Goal: Use online tool/utility: Utilize a website feature to perform a specific function

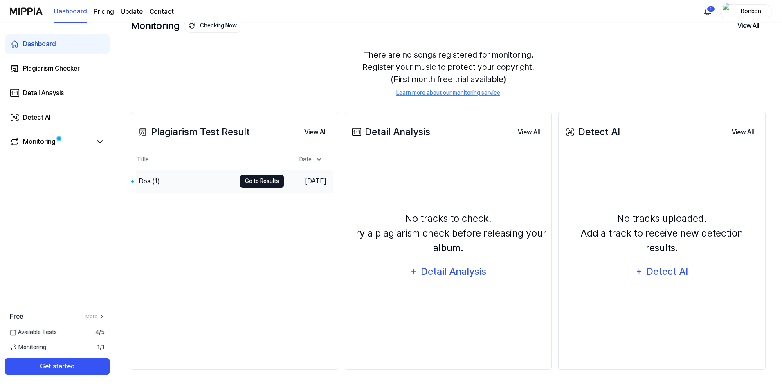
click at [246, 183] on button "Go to Results" at bounding box center [262, 181] width 44 height 13
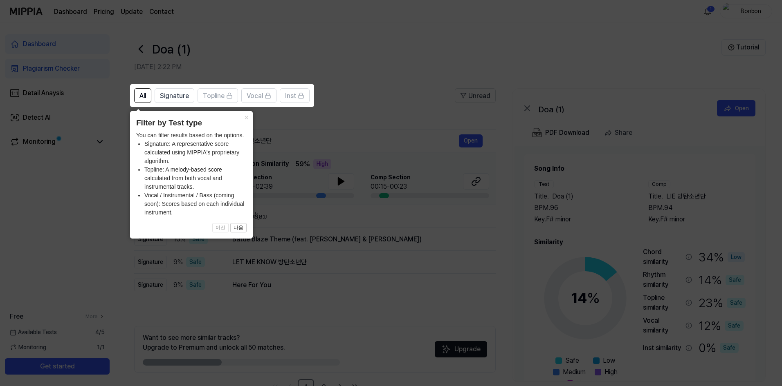
click at [385, 96] on icon at bounding box center [392, 193] width 785 height 386
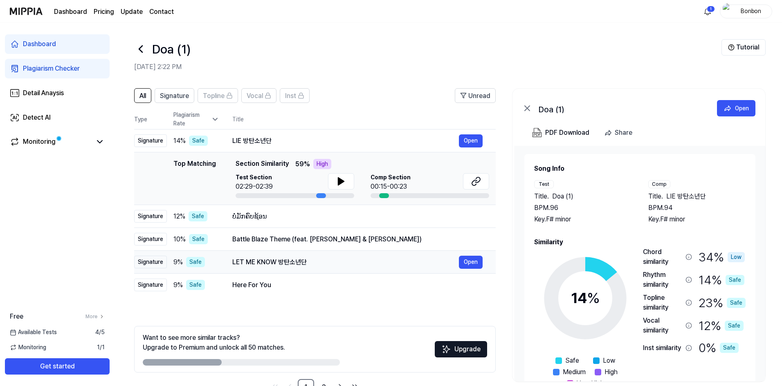
drag, startPoint x: 232, startPoint y: 263, endPoint x: 314, endPoint y: 261, distance: 81.4
click at [314, 261] on div "LET ME KNOW 방탄소년단" at bounding box center [345, 263] width 227 height 10
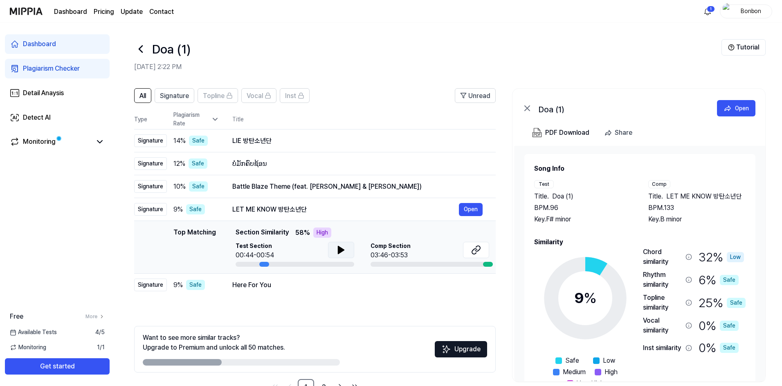
click at [340, 251] on icon at bounding box center [341, 250] width 6 height 7
click at [342, 249] on icon at bounding box center [343, 250] width 2 height 7
click at [340, 256] on button at bounding box center [341, 250] width 26 height 16
click at [406, 254] on div "03:46-03:53" at bounding box center [390, 256] width 40 height 10
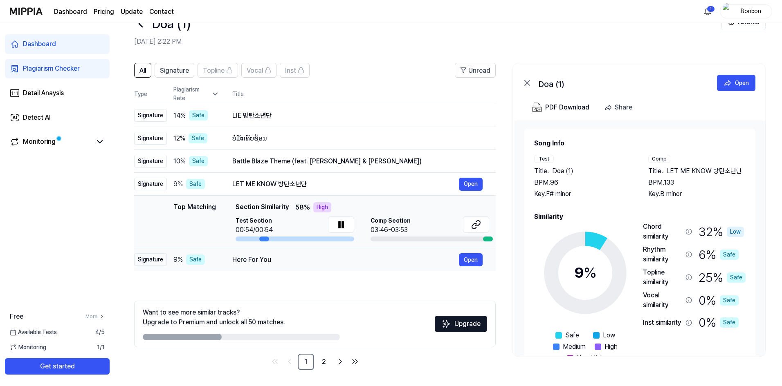
scroll to position [26, 0]
click at [488, 238] on div at bounding box center [488, 238] width 10 height 5
click at [477, 225] on icon at bounding box center [476, 225] width 10 height 10
click at [469, 116] on button "Open" at bounding box center [471, 115] width 24 height 13
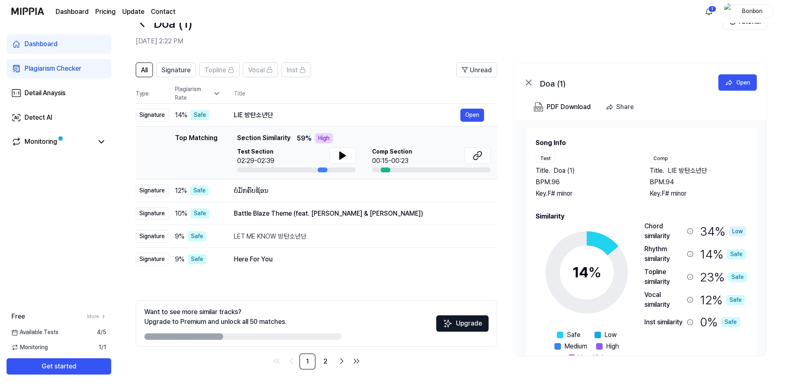
scroll to position [0, 0]
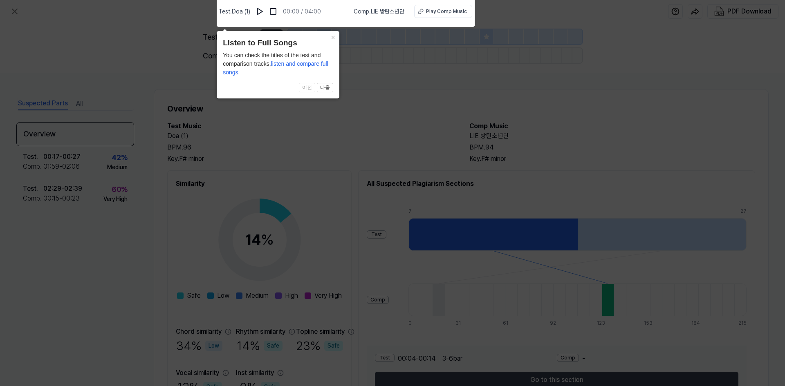
click at [366, 106] on icon at bounding box center [392, 191] width 785 height 390
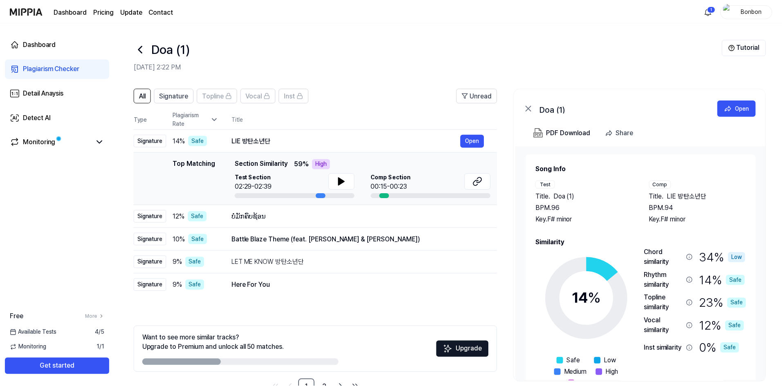
scroll to position [26, 0]
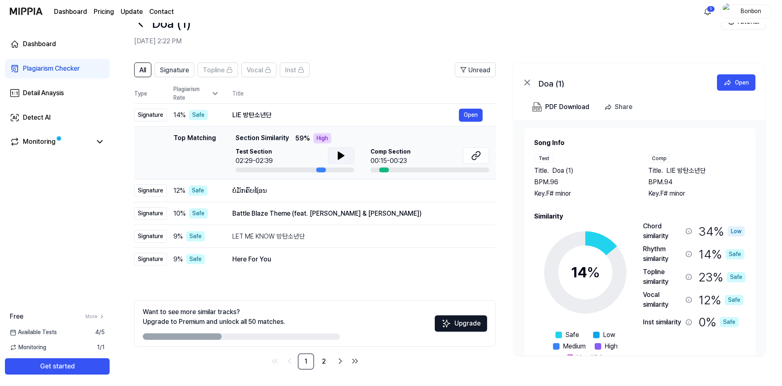
click at [338, 155] on icon at bounding box center [341, 155] width 6 height 7
click at [343, 197] on div "ບໍ່ມັກຄົບຊ້ອນ Open" at bounding box center [357, 190] width 250 height 13
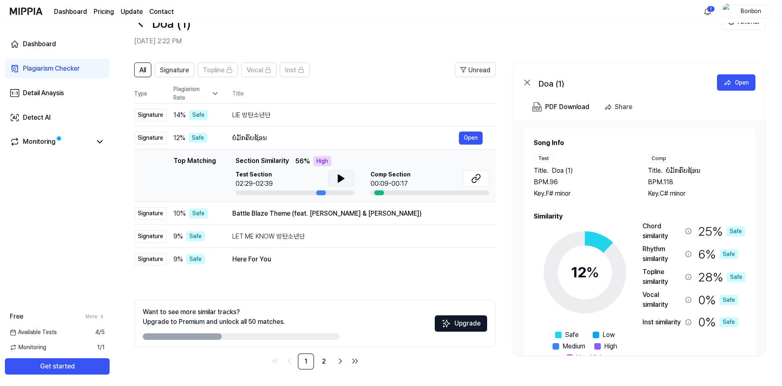
click at [346, 183] on button at bounding box center [341, 178] width 26 height 16
click at [328, 119] on div "LIE 방탄소년단" at bounding box center [345, 115] width 227 height 10
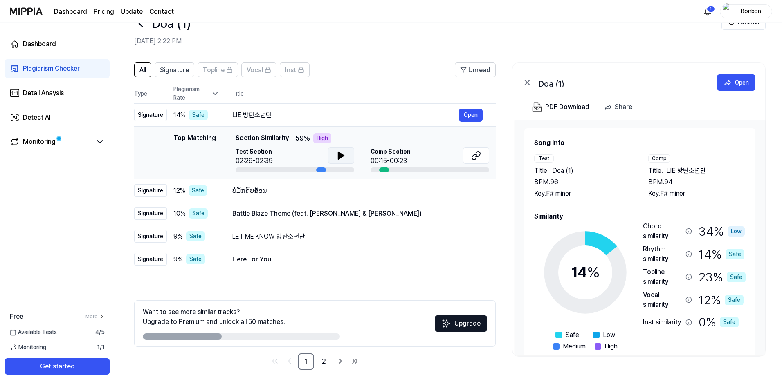
click at [341, 151] on icon at bounding box center [341, 156] width 10 height 10
click at [477, 153] on icon at bounding box center [476, 156] width 10 height 10
click at [333, 156] on button at bounding box center [341, 156] width 26 height 16
click at [339, 152] on icon at bounding box center [341, 156] width 10 height 10
click at [345, 157] on button at bounding box center [341, 156] width 26 height 16
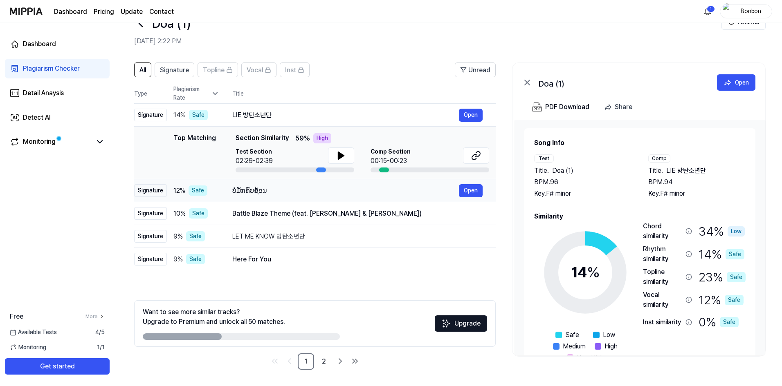
click at [289, 199] on td "ບໍ່ມັກຄົບຊ້ອນ Open" at bounding box center [357, 190] width 276 height 23
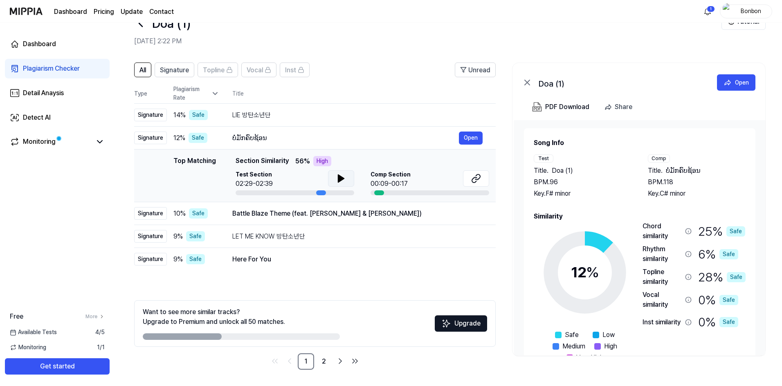
click at [338, 177] on icon at bounding box center [341, 178] width 6 height 7
click at [339, 177] on icon at bounding box center [340, 178] width 2 height 7
click at [310, 119] on div "LIE 방탄소년단" at bounding box center [345, 115] width 227 height 10
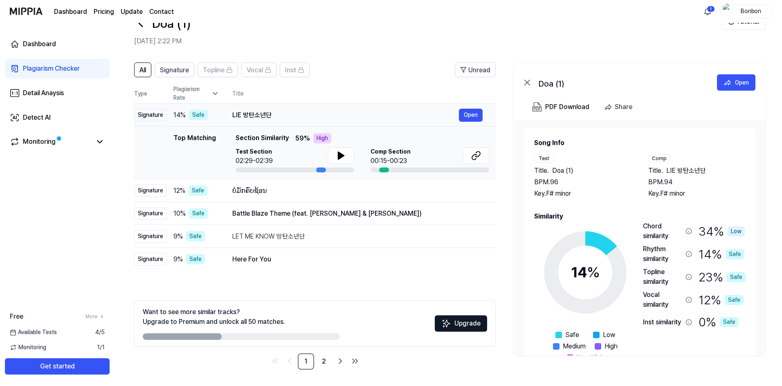
click at [310, 115] on div "LIE 방탄소년단" at bounding box center [345, 115] width 227 height 10
click at [308, 257] on div "Here For You" at bounding box center [345, 260] width 227 height 10
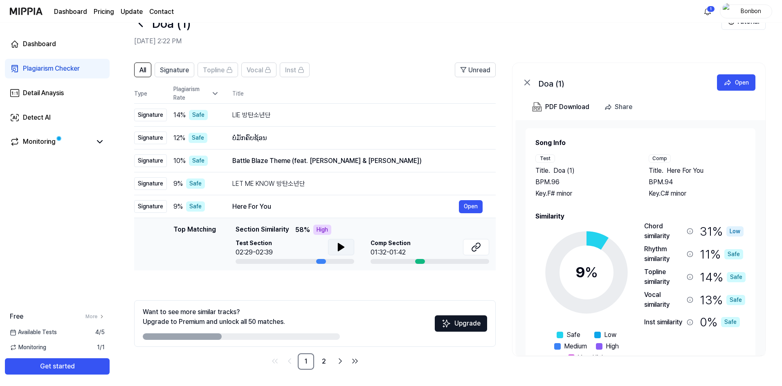
click at [340, 248] on icon at bounding box center [341, 247] width 6 height 7
click at [344, 248] on icon at bounding box center [341, 247] width 10 height 10
click at [321, 180] on div "LET ME KNOW 방탄소년단" at bounding box center [345, 184] width 227 height 10
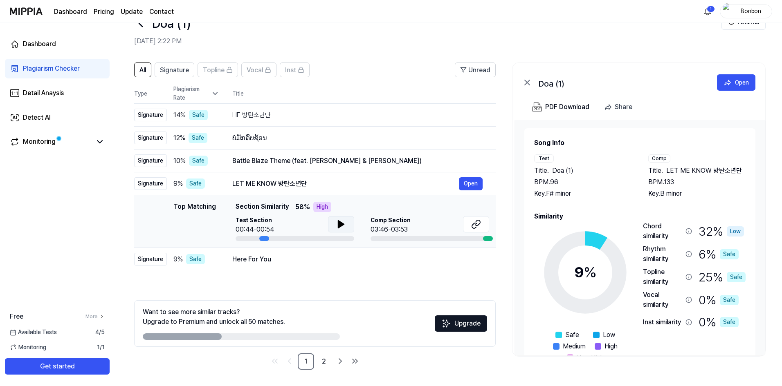
click at [337, 225] on icon at bounding box center [341, 225] width 10 height 10
click at [349, 224] on button at bounding box center [341, 224] width 26 height 16
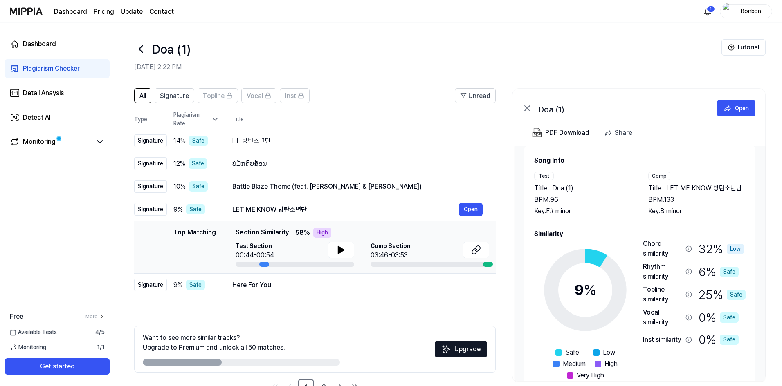
scroll to position [0, 0]
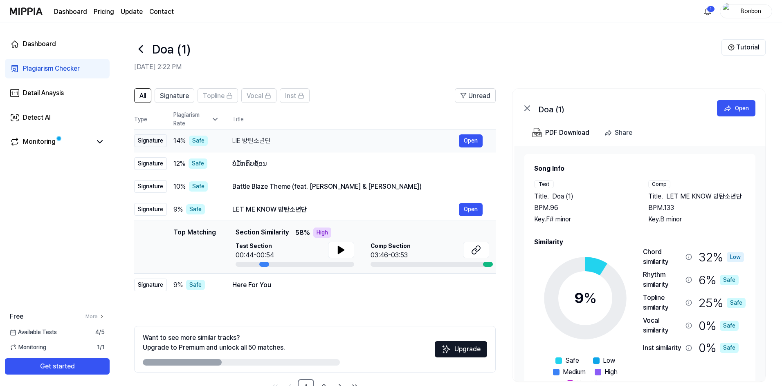
click at [287, 139] on div "LIE 방탄소년단" at bounding box center [345, 141] width 227 height 10
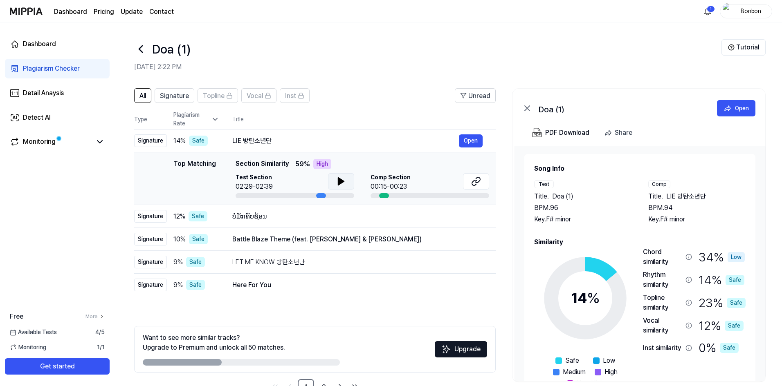
click at [331, 183] on button at bounding box center [341, 181] width 26 height 16
click at [332, 183] on button at bounding box center [341, 181] width 26 height 16
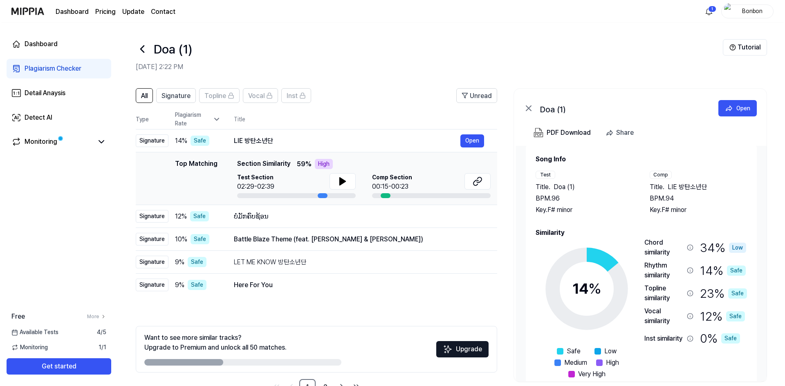
scroll to position [25, 0]
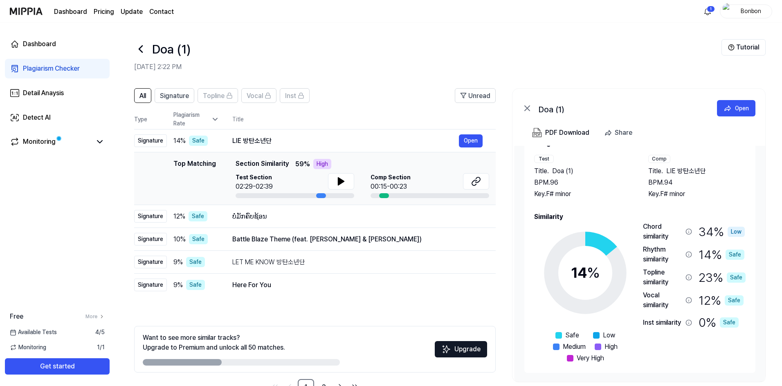
click at [543, 159] on div "Test" at bounding box center [544, 159] width 20 height 8
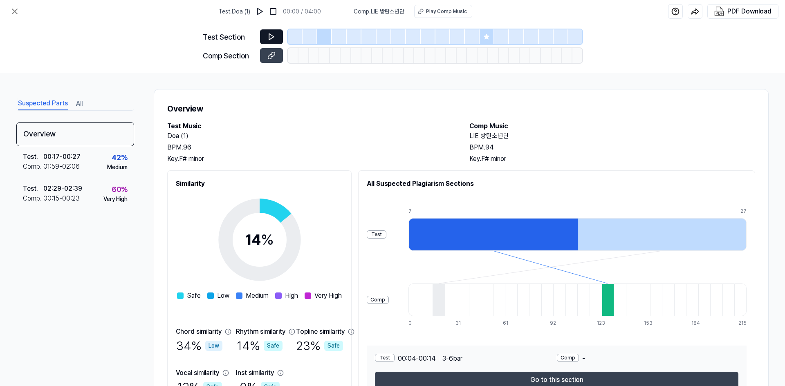
click at [268, 34] on icon at bounding box center [271, 37] width 8 height 8
click at [278, 36] on button at bounding box center [271, 36] width 23 height 15
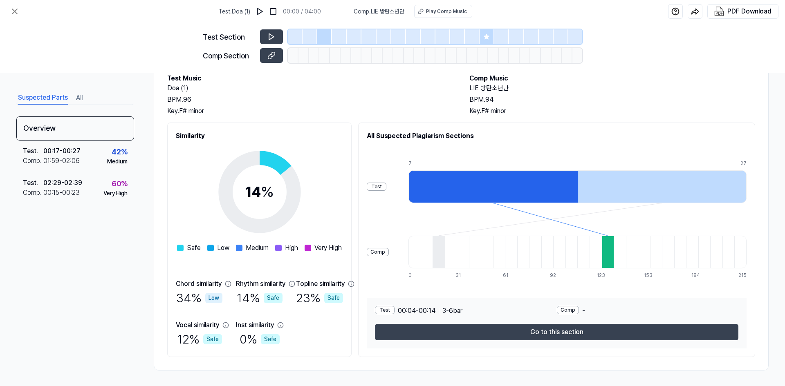
scroll to position [49, 0]
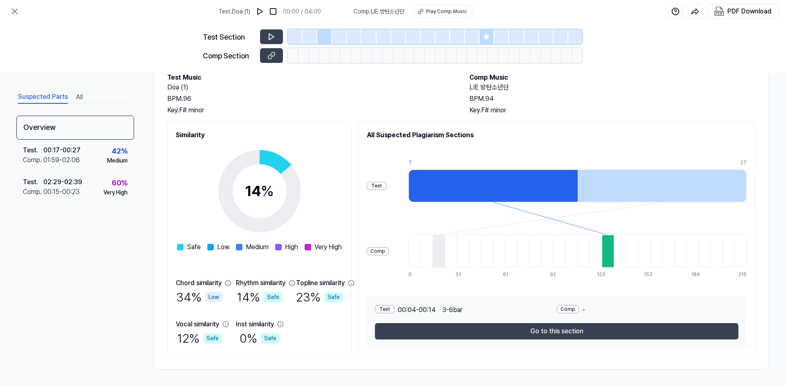
click at [541, 173] on div at bounding box center [492, 186] width 169 height 33
click at [614, 254] on div at bounding box center [608, 251] width 12 height 33
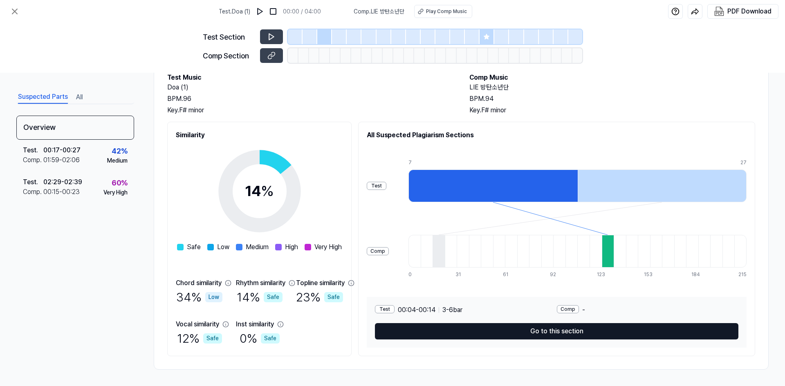
click at [590, 339] on button "Go to this section" at bounding box center [556, 331] width 363 height 16
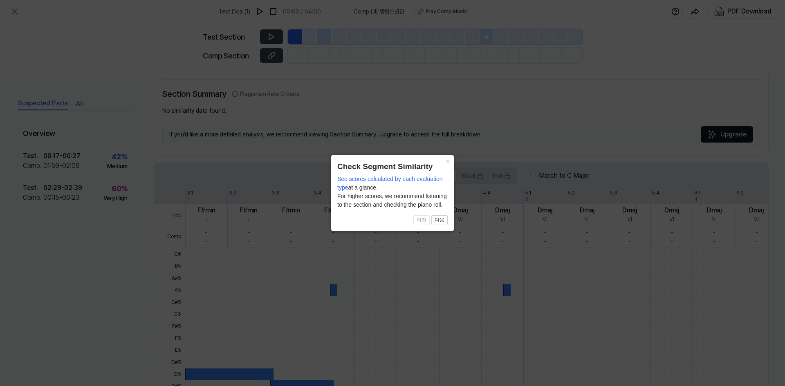
scroll to position [156, 0]
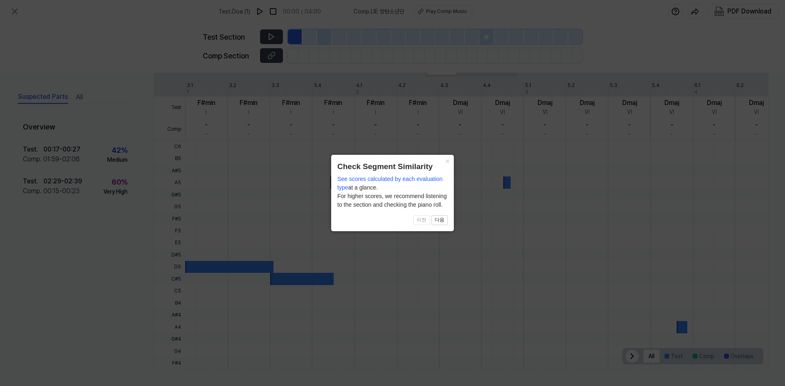
click at [399, 237] on icon at bounding box center [392, 193] width 785 height 386
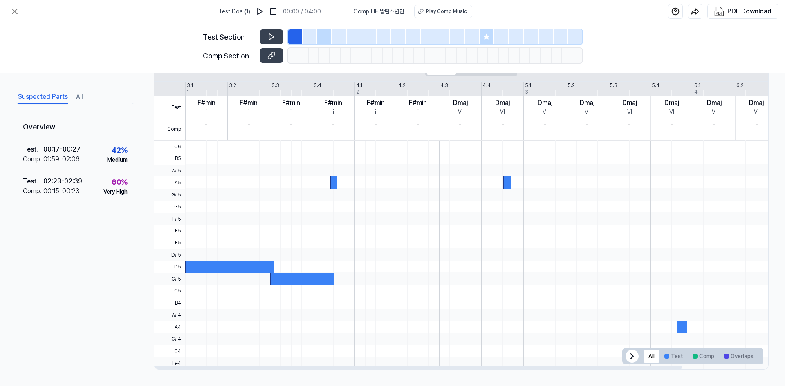
click at [219, 269] on div at bounding box center [229, 267] width 88 height 12
click at [337, 181] on div at bounding box center [333, 183] width 7 height 12
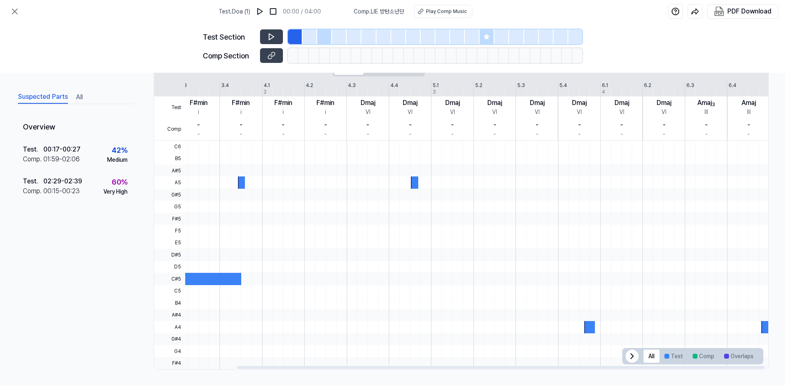
drag, startPoint x: 598, startPoint y: 277, endPoint x: 405, endPoint y: 266, distance: 193.3
click at [405, 141] on div at bounding box center [430, 141] width 675 height 0
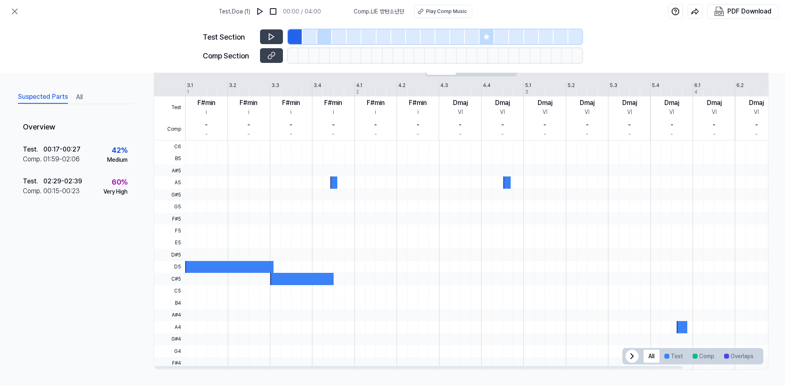
drag, startPoint x: 445, startPoint y: 269, endPoint x: 393, endPoint y: 248, distance: 56.5
click at [570, 141] on div at bounding box center [522, 141] width 675 height 0
drag, startPoint x: 410, startPoint y: 276, endPoint x: 449, endPoint y: 202, distance: 83.4
click at [423, 141] on div at bounding box center [522, 141] width 675 height 0
drag, startPoint x: 257, startPoint y: 328, endPoint x: 270, endPoint y: 247, distance: 82.5
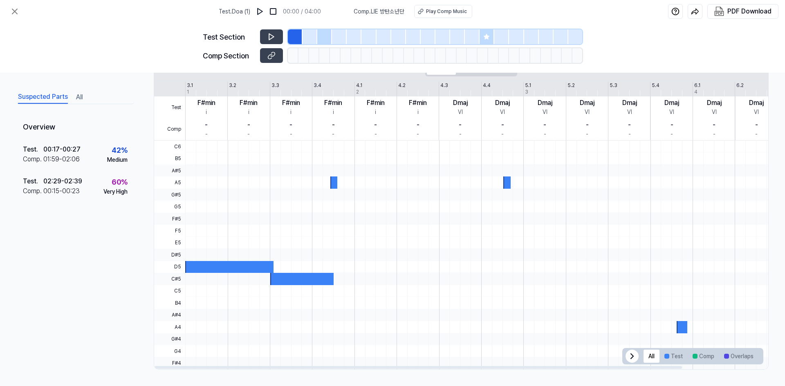
click at [270, 141] on div at bounding box center [522, 141] width 675 height 0
click at [180, 265] on span "D5" at bounding box center [169, 267] width 31 height 12
click at [191, 270] on div at bounding box center [229, 267] width 88 height 12
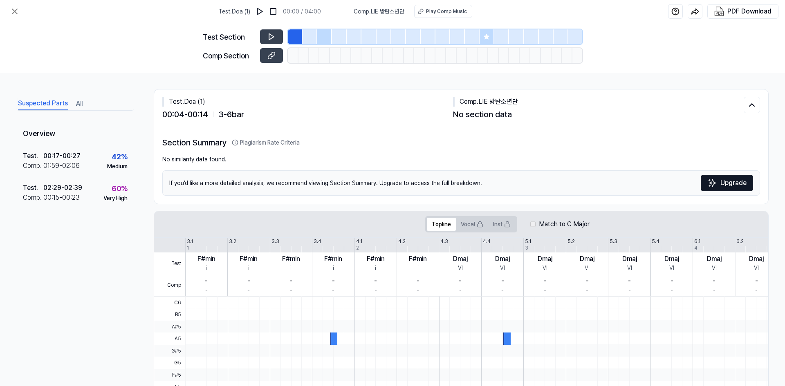
click at [205, 44] on div "Test Section" at bounding box center [392, 36] width 379 height 15
click at [274, 35] on icon at bounding box center [271, 37] width 8 height 8
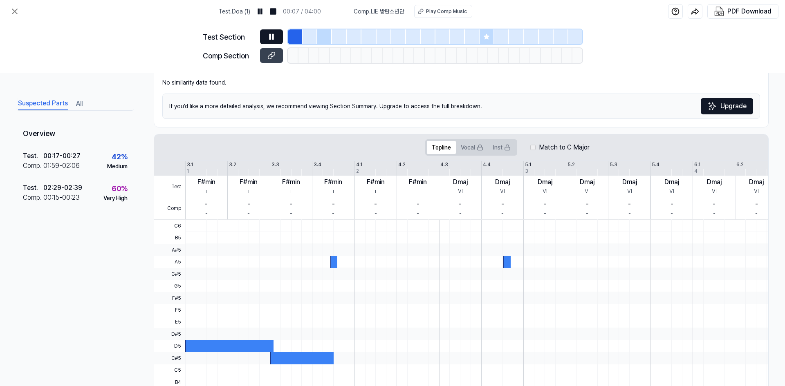
scroll to position [74, 0]
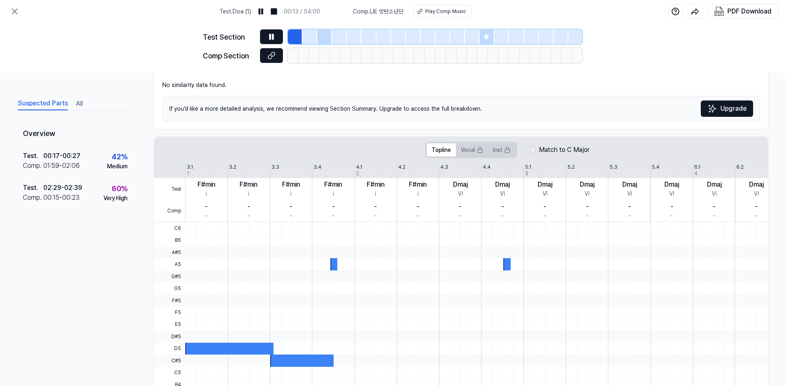
click at [274, 57] on icon at bounding box center [271, 56] width 8 height 8
click at [271, 41] on button at bounding box center [271, 36] width 23 height 15
click at [263, 15] on img at bounding box center [260, 11] width 8 height 8
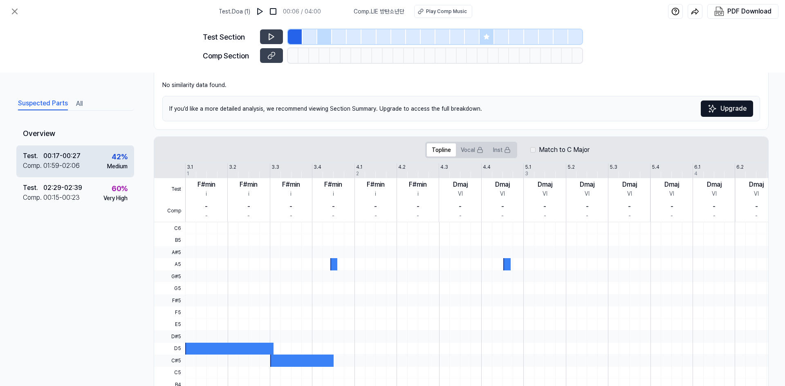
click at [126, 153] on div "42 %" at bounding box center [120, 156] width 16 height 11
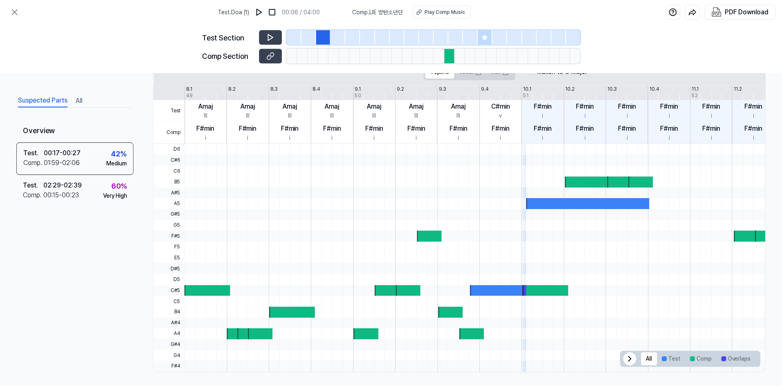
scroll to position [175, 0]
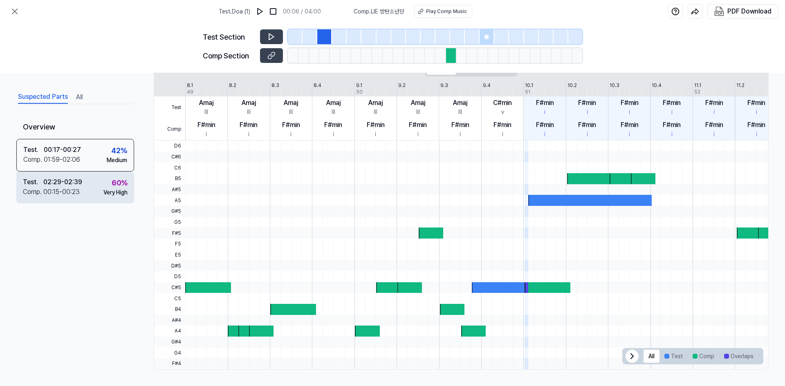
click at [121, 182] on div "60 %" at bounding box center [120, 182] width 16 height 11
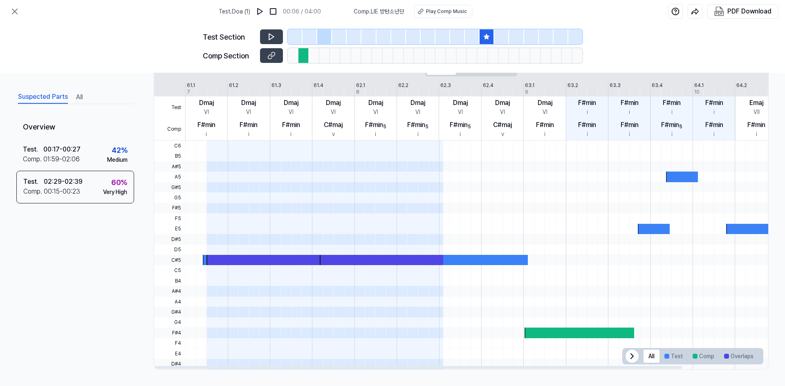
click at [213, 146] on span at bounding box center [264, 146] width 117 height 10
click at [269, 38] on icon at bounding box center [271, 37] width 5 height 6
click at [18, 11] on icon at bounding box center [15, 12] width 10 height 10
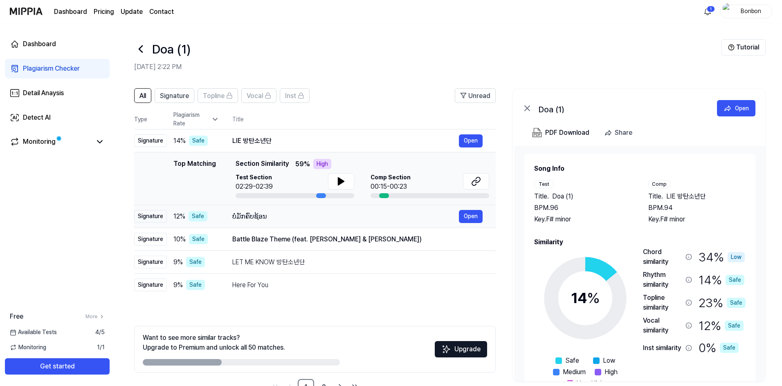
scroll to position [26, 0]
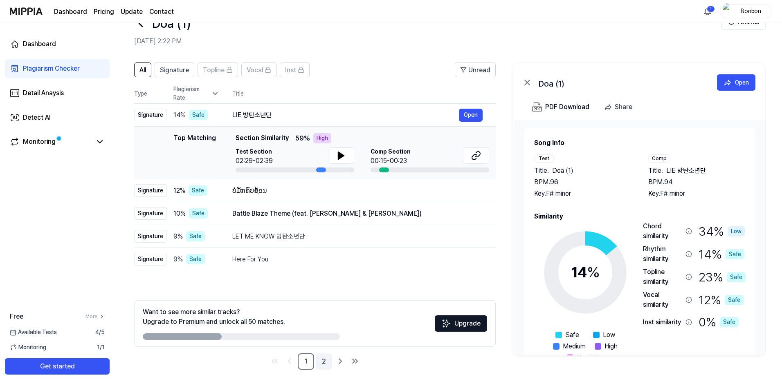
click at [323, 360] on link "2" at bounding box center [324, 362] width 16 height 16
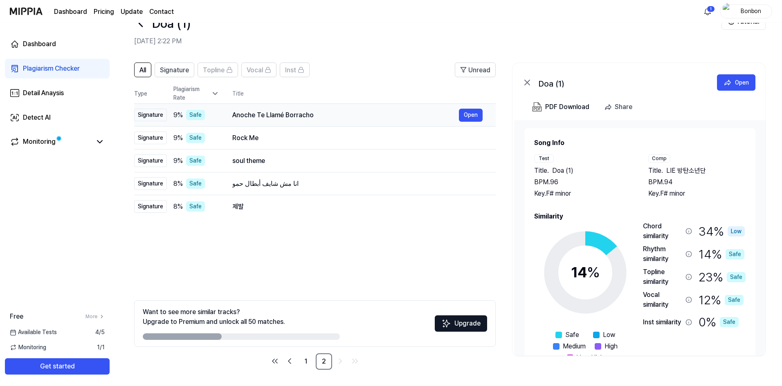
click at [224, 115] on td "Anoche Te Llamé Borracho Open" at bounding box center [357, 115] width 276 height 23
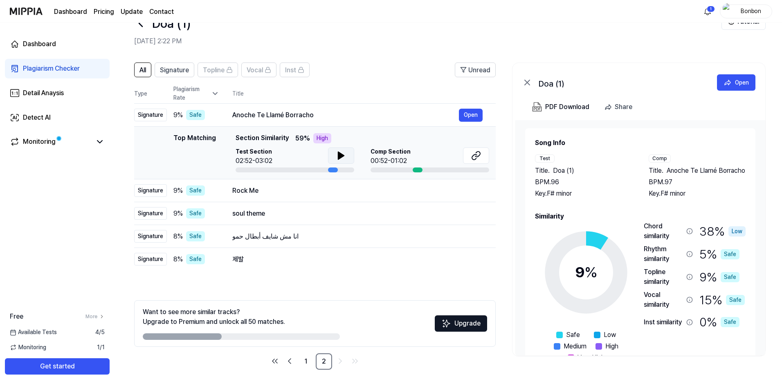
click at [338, 155] on icon at bounding box center [341, 155] width 6 height 7
click at [343, 158] on icon at bounding box center [343, 156] width 2 height 7
click at [469, 153] on button at bounding box center [476, 156] width 26 height 16
click at [333, 154] on button at bounding box center [341, 156] width 26 height 16
click at [339, 155] on icon at bounding box center [340, 156] width 2 height 7
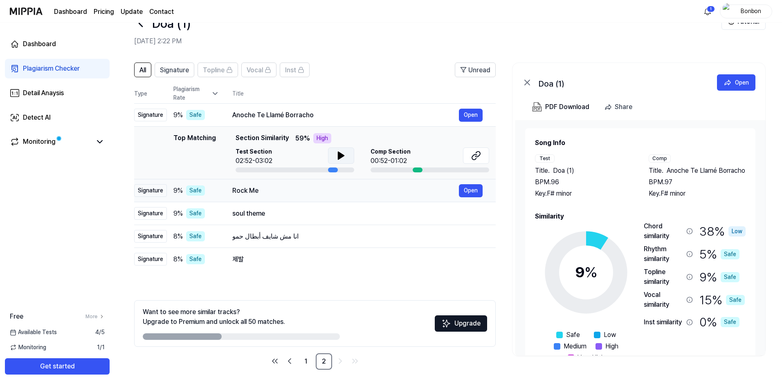
click at [309, 195] on div "Rock Me" at bounding box center [345, 191] width 227 height 10
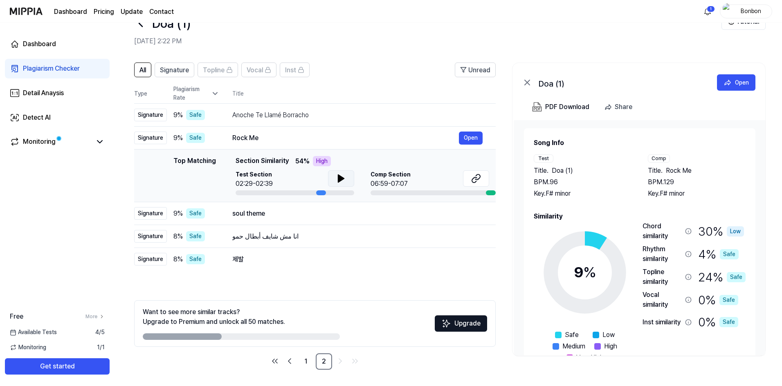
click at [339, 177] on icon at bounding box center [341, 178] width 6 height 7
click at [339, 177] on icon at bounding box center [340, 178] width 2 height 7
click at [316, 219] on div "soul theme Open" at bounding box center [357, 213] width 250 height 13
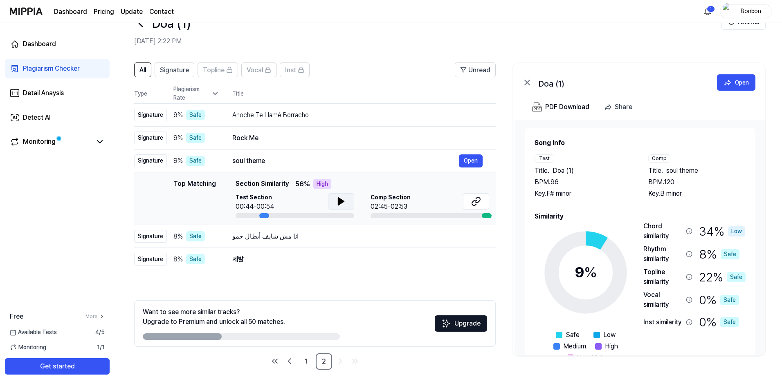
click at [341, 206] on icon at bounding box center [341, 202] width 10 height 10
click at [347, 200] on button at bounding box center [341, 201] width 26 height 16
click at [482, 205] on button at bounding box center [476, 201] width 26 height 16
click at [343, 201] on icon at bounding box center [341, 202] width 10 height 10
click at [320, 238] on div "انا مش شايف أبطال حمو" at bounding box center [345, 237] width 227 height 10
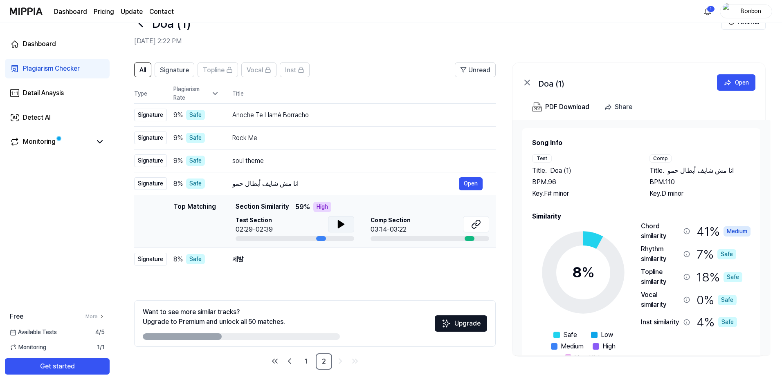
click at [341, 224] on icon at bounding box center [341, 224] width 6 height 7
click at [307, 266] on div "제발 Open" at bounding box center [357, 259] width 250 height 13
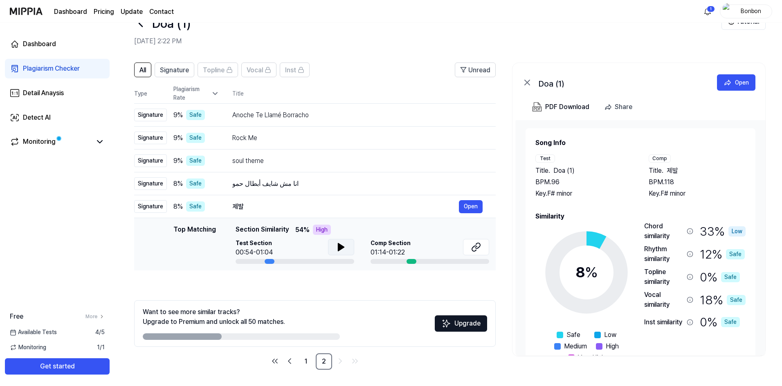
click at [331, 246] on button at bounding box center [341, 247] width 26 height 16
click at [341, 246] on icon at bounding box center [341, 247] width 10 height 10
click at [342, 244] on icon at bounding box center [341, 247] width 10 height 10
click at [339, 247] on icon at bounding box center [340, 247] width 2 height 7
click at [319, 168] on td "soul theme Open" at bounding box center [357, 161] width 276 height 23
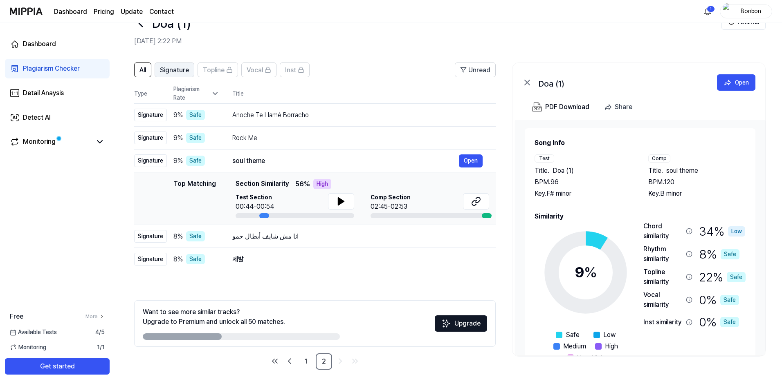
click at [175, 72] on span "Signature" at bounding box center [174, 70] width 29 height 10
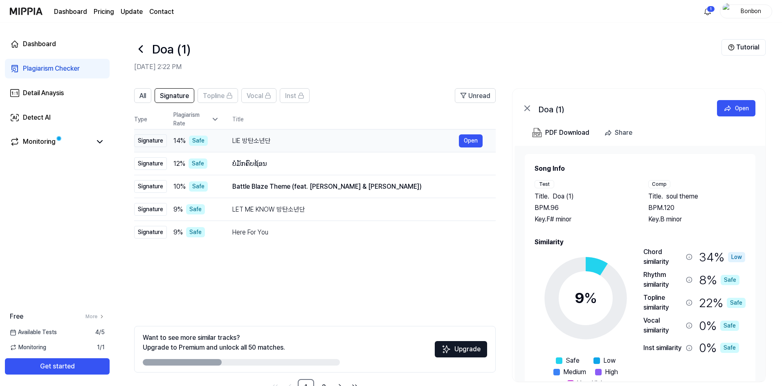
click at [291, 141] on div "LIE 방탄소년단" at bounding box center [345, 141] width 227 height 10
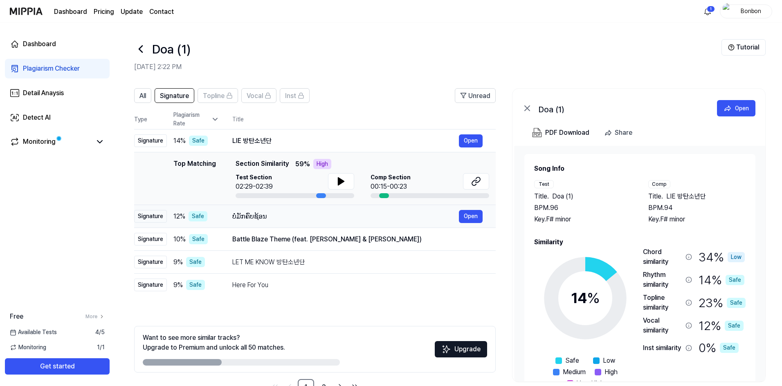
click at [276, 218] on div "ບໍ່ມັກຄົບຊ້ອນ" at bounding box center [345, 217] width 227 height 10
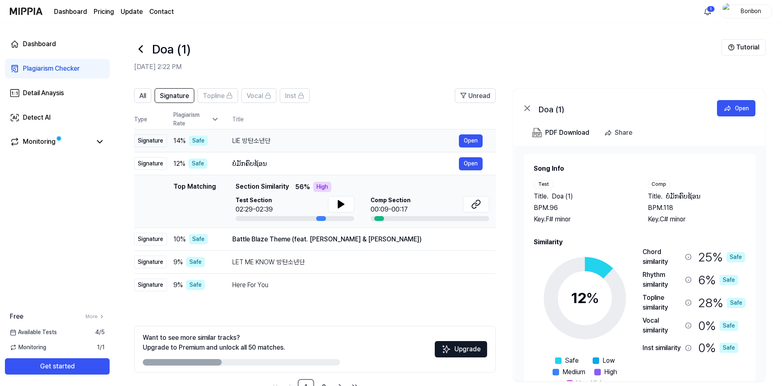
click at [280, 139] on div "LIE 방탄소년단" at bounding box center [345, 141] width 227 height 10
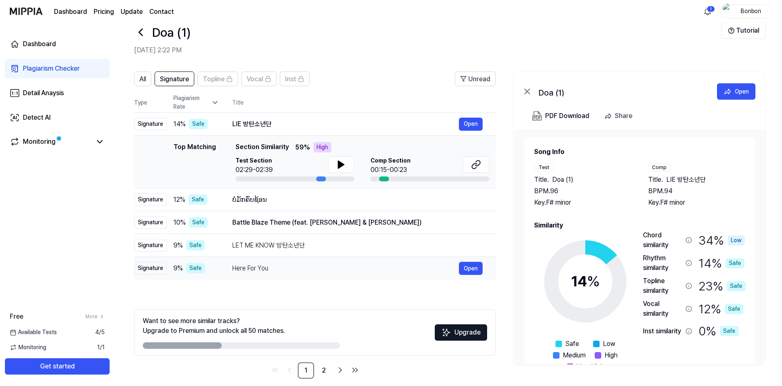
scroll to position [26, 0]
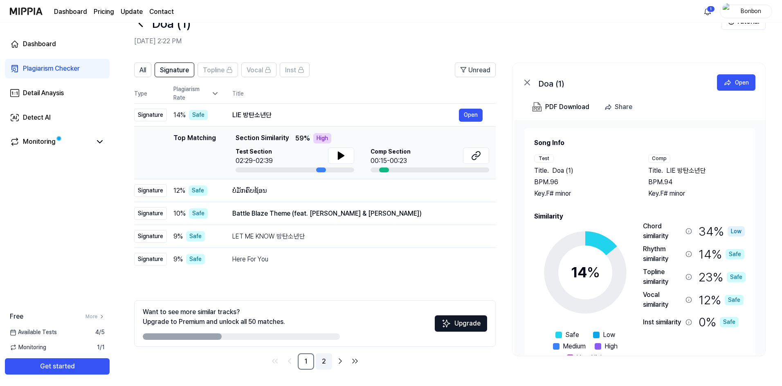
click at [326, 358] on link "2" at bounding box center [324, 362] width 16 height 16
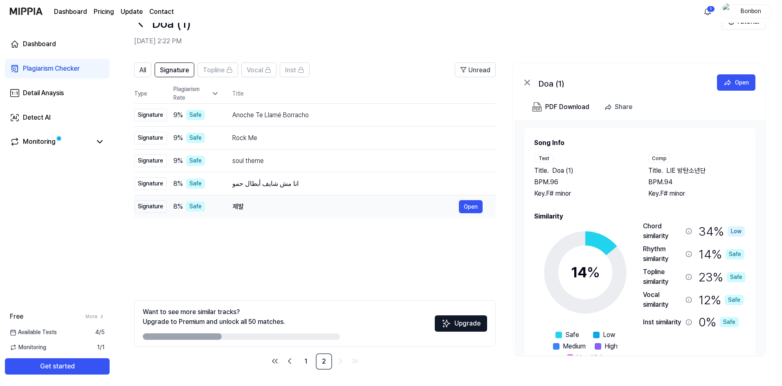
drag, startPoint x: 277, startPoint y: 219, endPoint x: 288, endPoint y: 198, distance: 23.8
click at [283, 208] on div "All Signature Topline Vocal Inst Unread All Signature Topline Vocal Inst Type P…" at bounding box center [314, 216] width 361 height 307
click at [294, 210] on div "제발" at bounding box center [345, 207] width 227 height 10
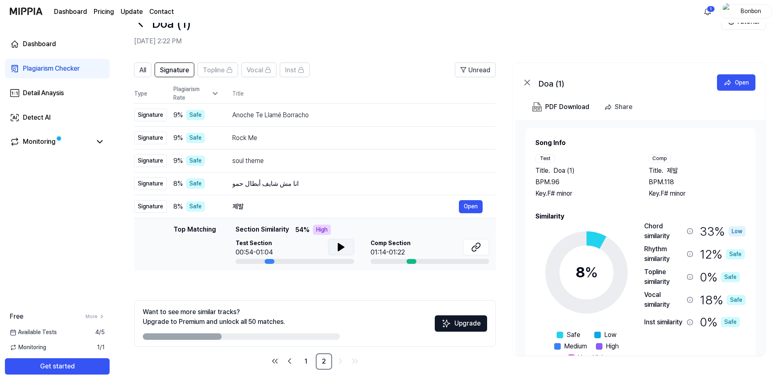
click at [338, 248] on icon at bounding box center [341, 247] width 6 height 7
click at [480, 246] on icon at bounding box center [477, 245] width 5 height 5
click at [344, 250] on icon at bounding box center [341, 247] width 10 height 10
click at [340, 251] on icon at bounding box center [341, 247] width 10 height 10
click at [276, 154] on td "soul theme Open" at bounding box center [357, 161] width 276 height 23
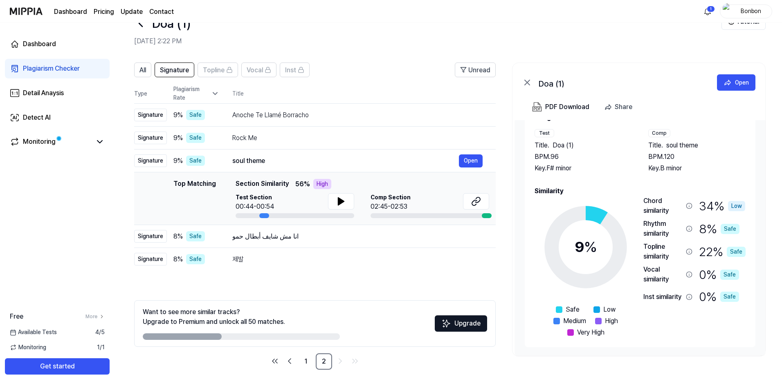
scroll to position [0, 0]
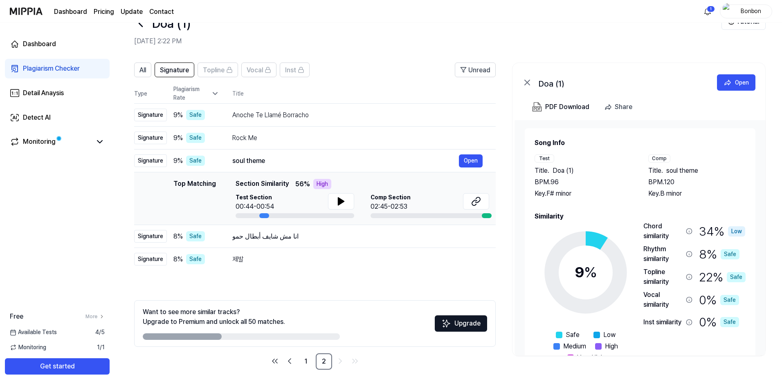
click at [594, 89] on div "Doa (1) Open" at bounding box center [638, 81] width 253 height 36
click at [304, 361] on link "1" at bounding box center [306, 362] width 16 height 16
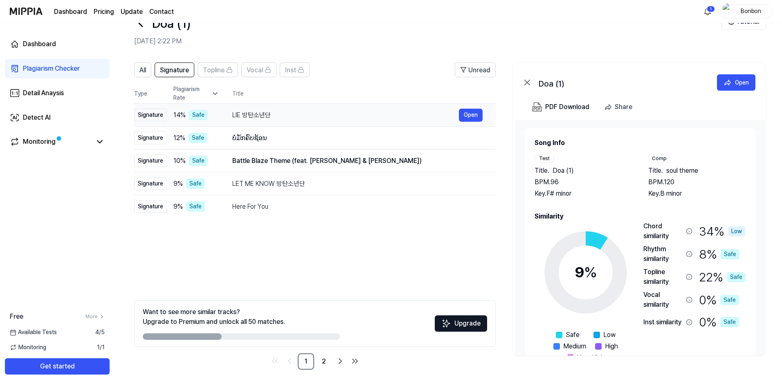
click at [272, 119] on div "LIE 방탄소년단" at bounding box center [345, 115] width 227 height 10
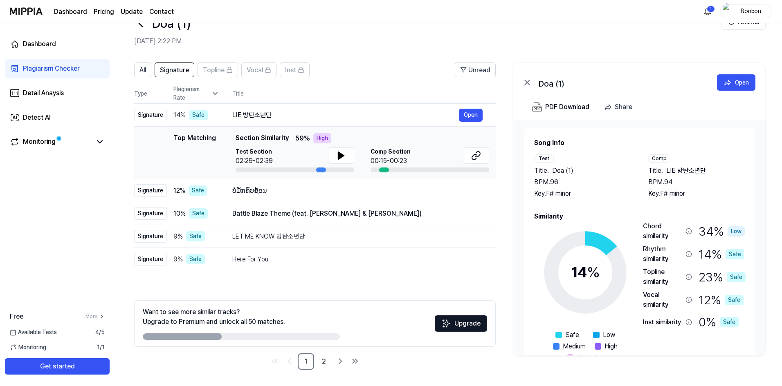
click at [553, 83] on div "Doa (1)" at bounding box center [620, 83] width 164 height 10
click at [332, 154] on button at bounding box center [341, 156] width 26 height 16
click at [333, 152] on button at bounding box center [341, 156] width 26 height 16
click at [476, 161] on button at bounding box center [476, 156] width 26 height 16
click at [57, 95] on div "Detail Anaysis" at bounding box center [43, 93] width 41 height 10
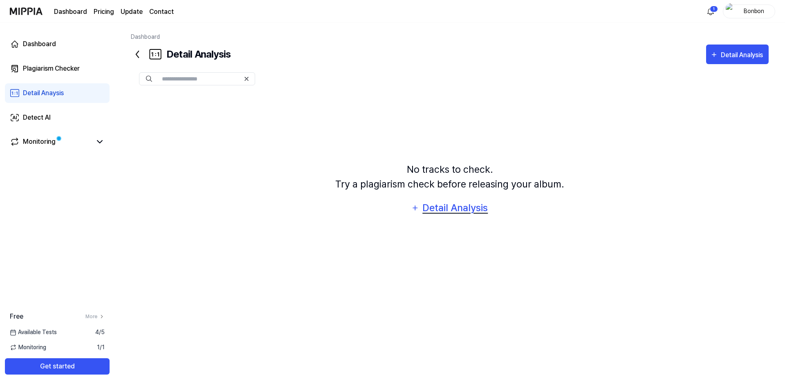
click at [439, 207] on div "Detail Analysis" at bounding box center [455, 208] width 67 height 16
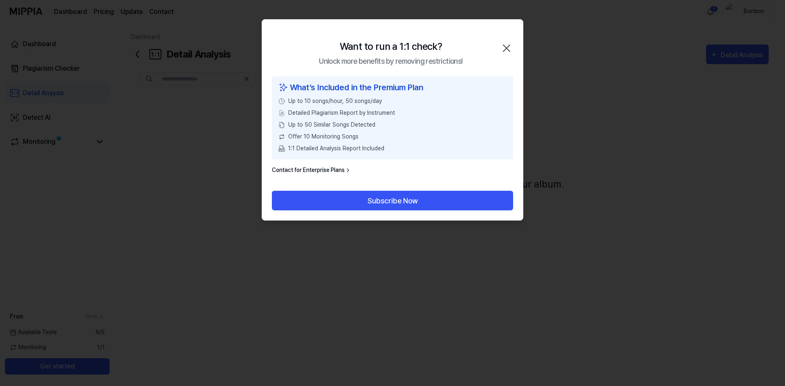
click at [511, 47] on icon "button" at bounding box center [506, 48] width 13 height 13
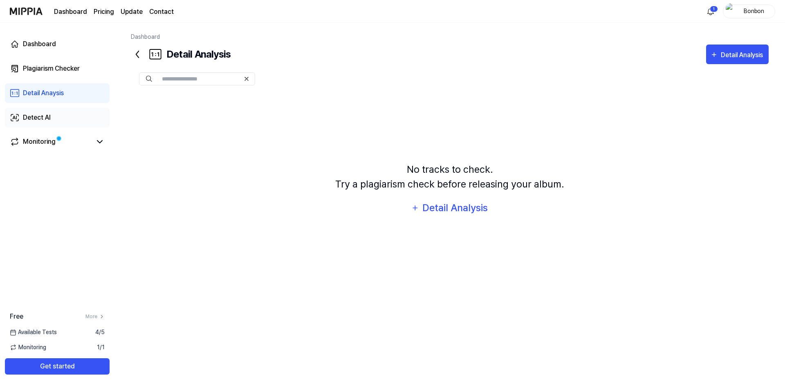
click at [61, 116] on link "Detect AI" at bounding box center [57, 118] width 105 height 20
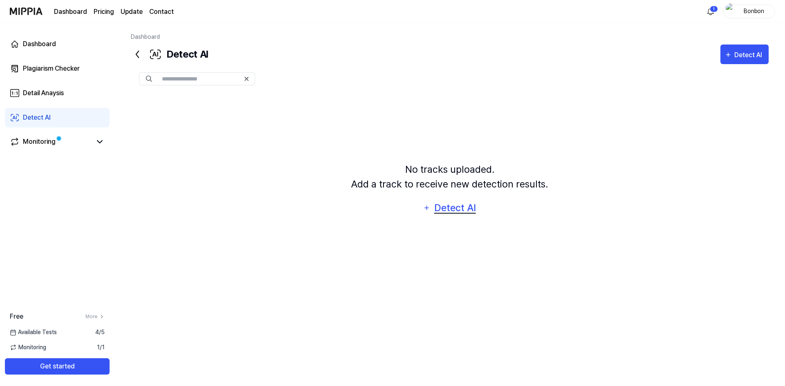
click at [471, 208] on div "Detect AI" at bounding box center [455, 208] width 44 height 16
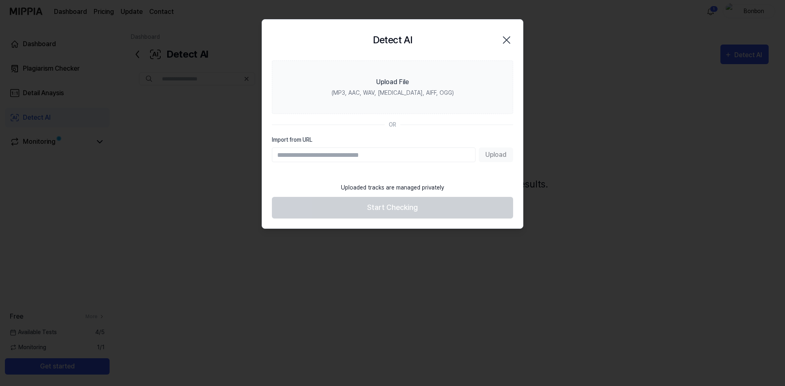
drag, startPoint x: 505, startPoint y: 43, endPoint x: 426, endPoint y: 65, distance: 82.4
click at [505, 43] on icon "button" at bounding box center [506, 40] width 13 height 13
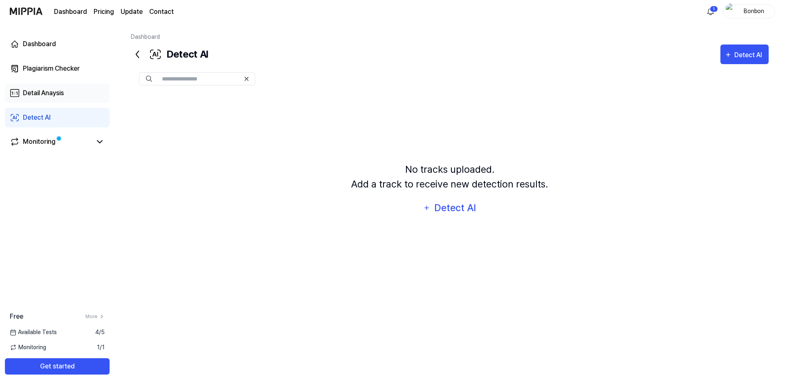
click at [72, 92] on link "Detail Anaysis" at bounding box center [57, 93] width 105 height 20
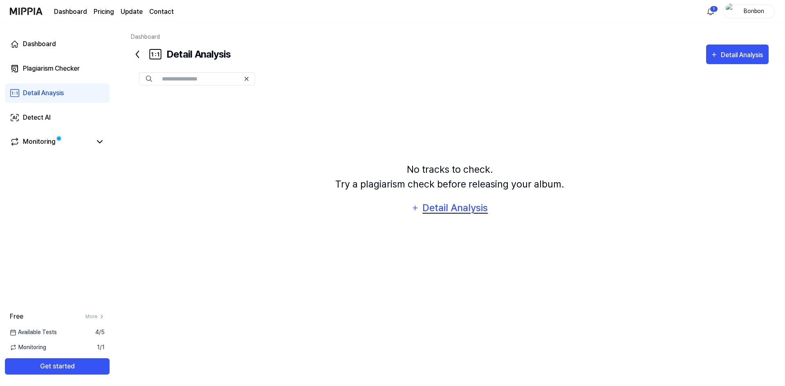
click at [473, 210] on div "Detail Analysis" at bounding box center [455, 208] width 67 height 16
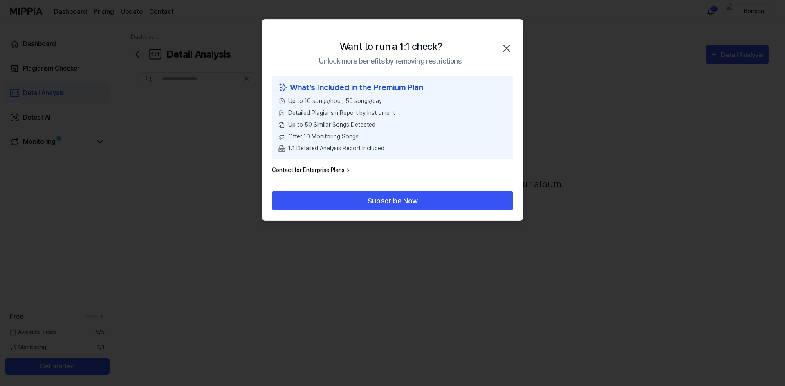
click at [507, 48] on icon "button" at bounding box center [506, 48] width 13 height 13
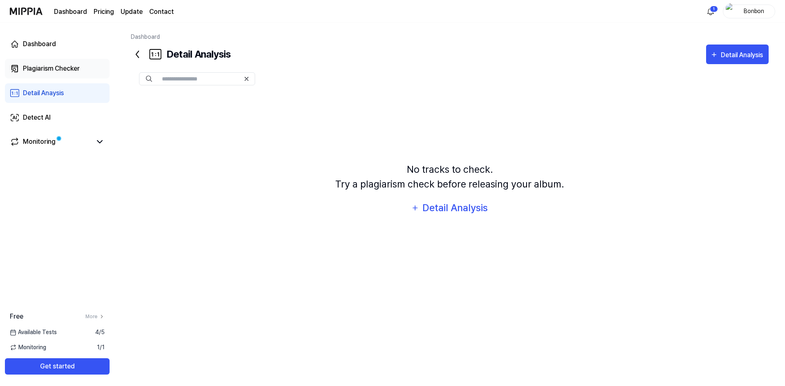
click at [47, 64] on div "Plagiarism Checker" at bounding box center [51, 69] width 57 height 10
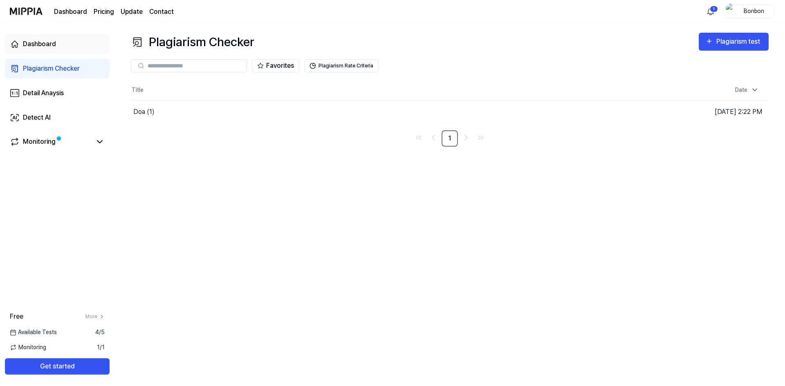
click at [63, 47] on link "Dashboard" at bounding box center [57, 44] width 105 height 20
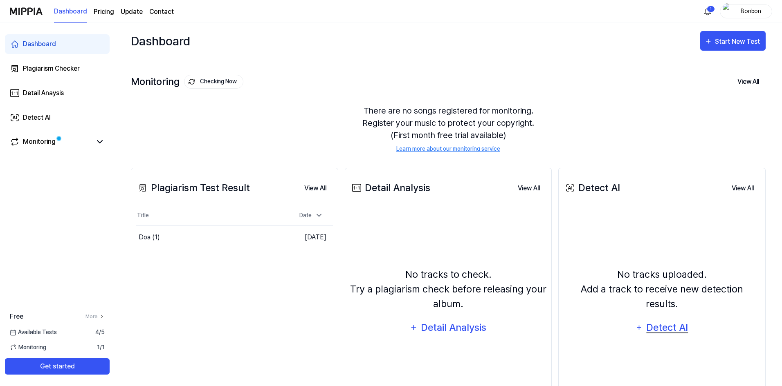
click at [687, 320] on div "Detect AI" at bounding box center [667, 328] width 44 height 16
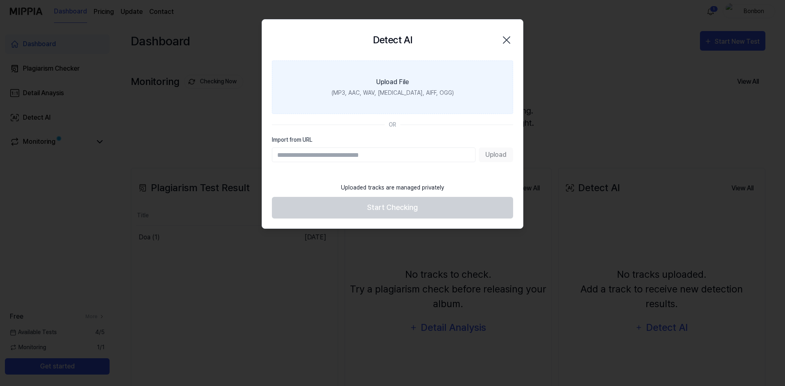
click at [411, 87] on label "Upload File (MP3, AAC, WAV, [MEDICAL_DATA], AIFF, OGG)" at bounding box center [392, 88] width 241 height 54
click at [0, 0] on input "Upload File (MP3, AAC, WAV, [MEDICAL_DATA], AIFF, OGG)" at bounding box center [0, 0] width 0 height 0
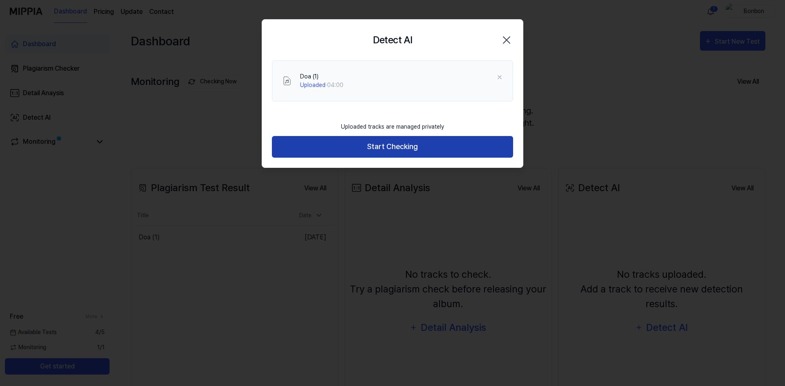
click at [422, 147] on button "Start Checking" at bounding box center [392, 147] width 241 height 22
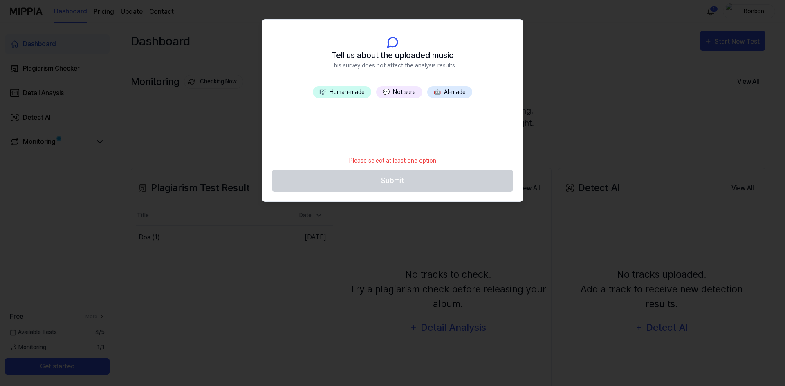
click at [388, 92] on span "💬" at bounding box center [386, 92] width 7 height 7
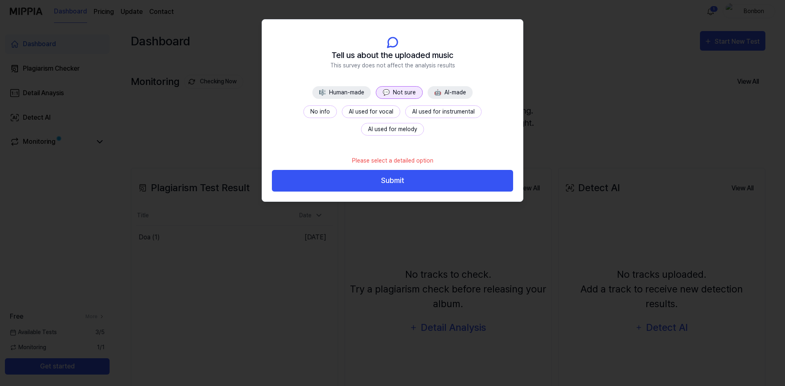
click at [303, 108] on button "No info" at bounding box center [320, 111] width 34 height 13
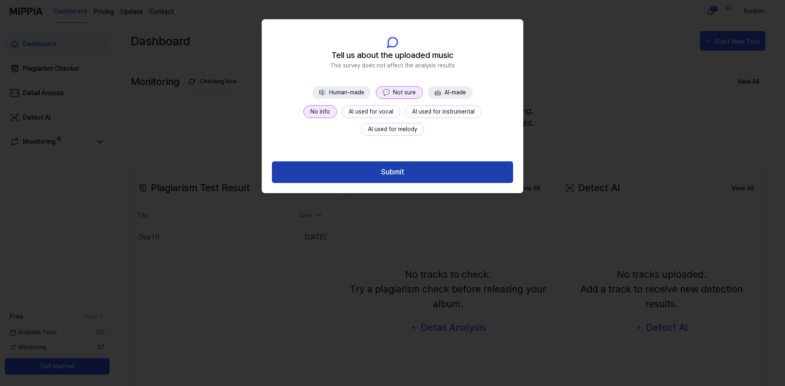
click at [403, 170] on button "Submit" at bounding box center [392, 173] width 241 height 22
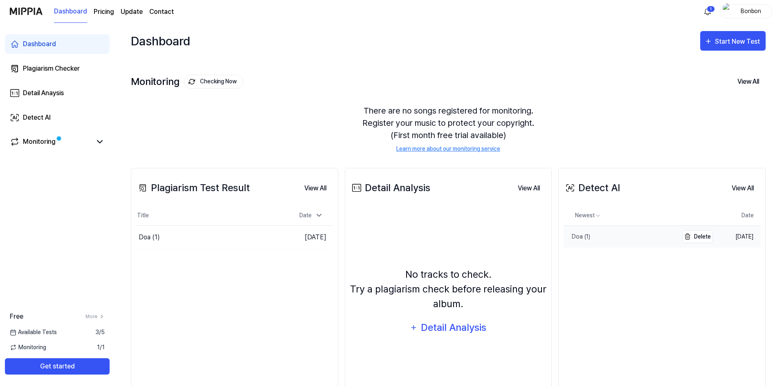
click at [603, 239] on link "Doa (1)" at bounding box center [620, 237] width 114 height 22
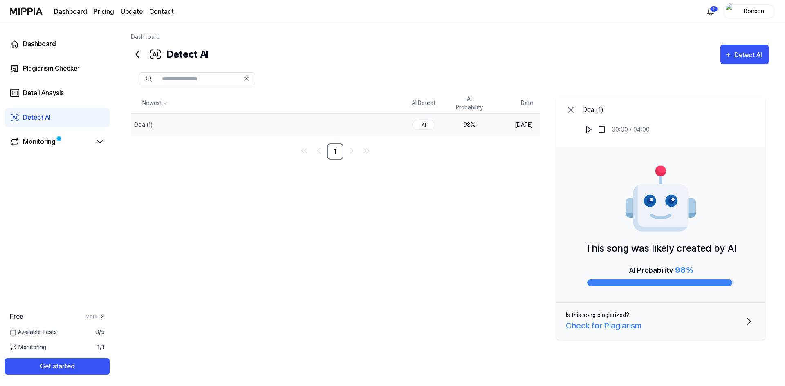
click at [468, 119] on td "98 %" at bounding box center [469, 124] width 46 height 23
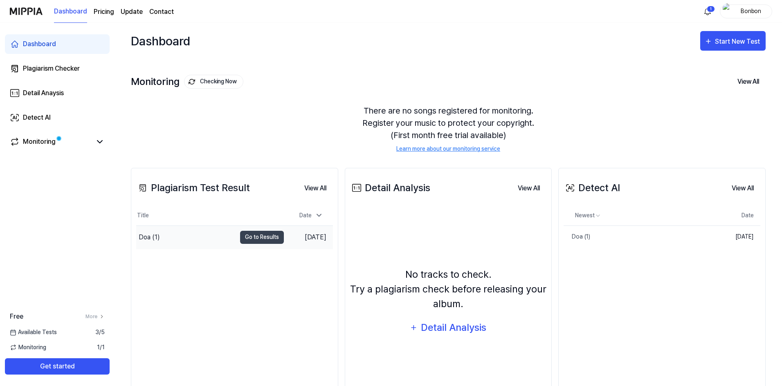
click at [197, 241] on div "Doa (1)" at bounding box center [186, 237] width 100 height 23
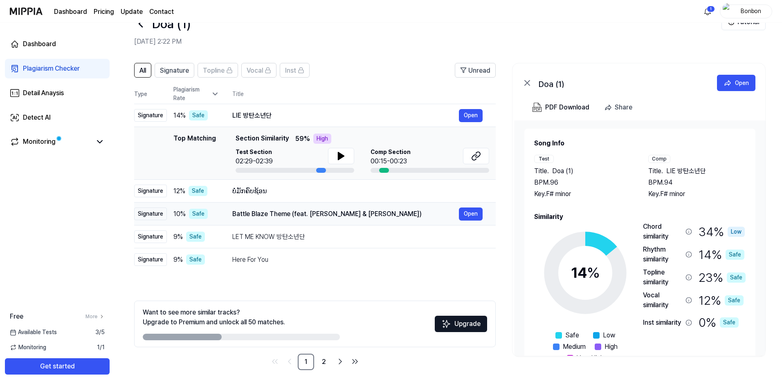
scroll to position [26, 0]
click at [342, 161] on button at bounding box center [341, 156] width 26 height 16
click at [347, 159] on button at bounding box center [341, 156] width 26 height 16
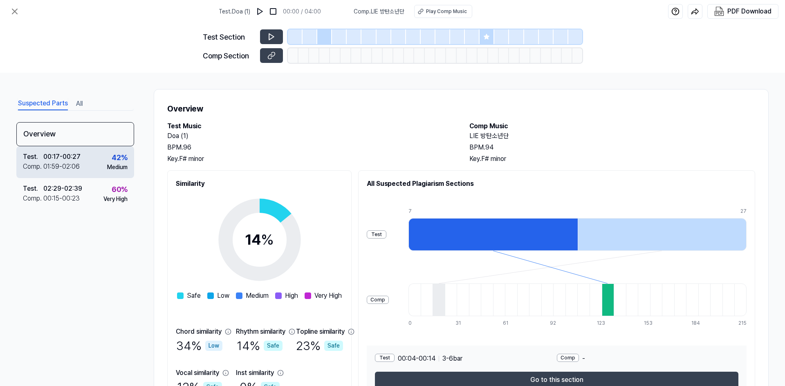
click at [114, 157] on div "42 %" at bounding box center [120, 157] width 16 height 11
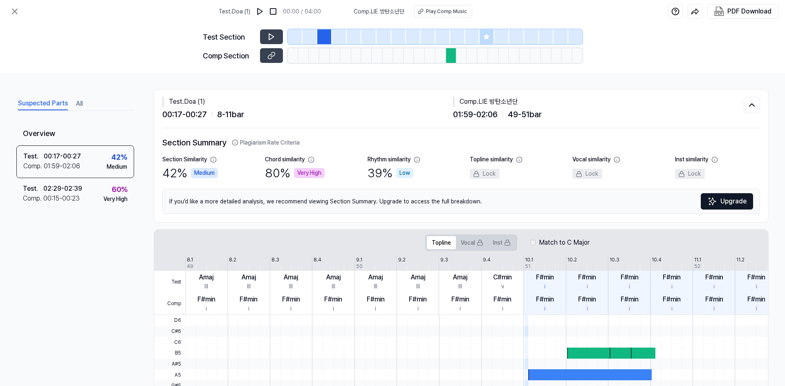
click at [310, 168] on div "Very High" at bounding box center [309, 173] width 31 height 10
click at [312, 159] on icon at bounding box center [310, 159] width 5 height 5
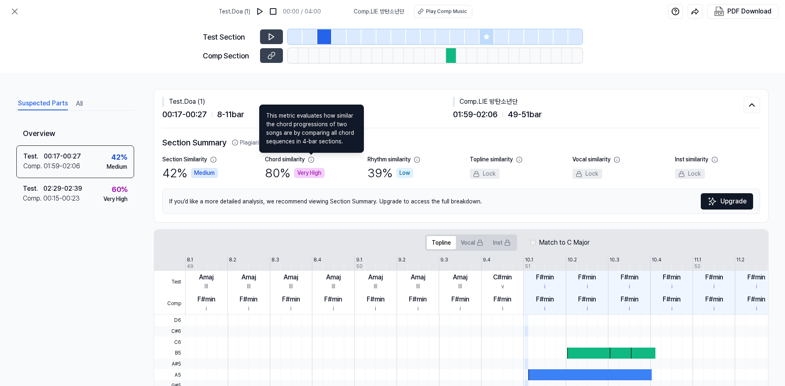
click at [451, 58] on div at bounding box center [451, 55] width 11 height 15
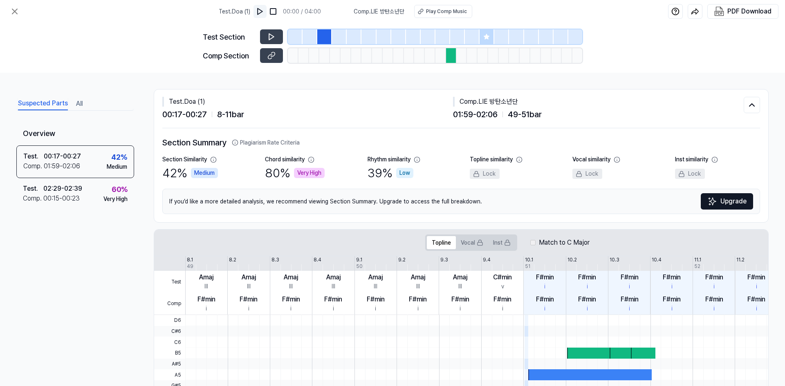
click at [262, 8] on img at bounding box center [260, 11] width 8 height 8
click at [275, 54] on icon at bounding box center [273, 54] width 4 height 4
click at [275, 34] on icon at bounding box center [271, 37] width 8 height 8
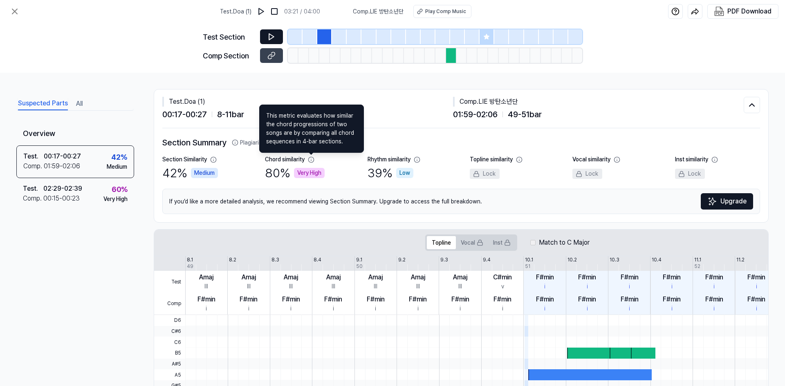
click at [312, 160] on icon at bounding box center [311, 160] width 7 height 7
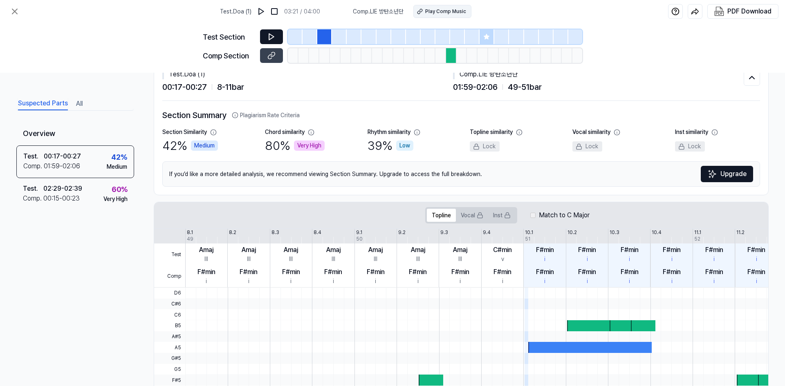
scroll to position [41, 0]
